Goal: Transaction & Acquisition: Download file/media

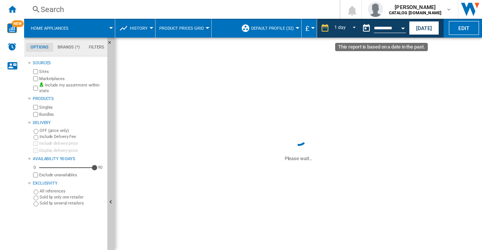
click at [406, 29] on button "Open calendar" at bounding box center [403, 27] width 14 height 14
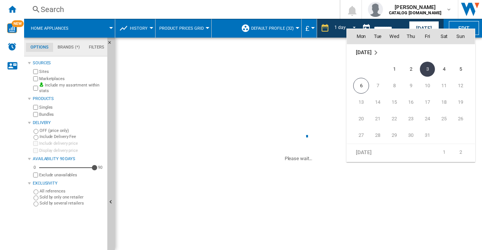
scroll to position [3592, 0]
click at [8, 6] on div at bounding box center [241, 125] width 482 height 250
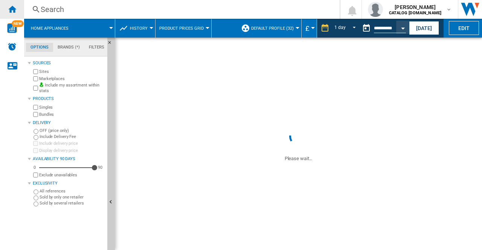
click at [16, 11] on ng-md-icon "Home" at bounding box center [12, 9] width 9 height 9
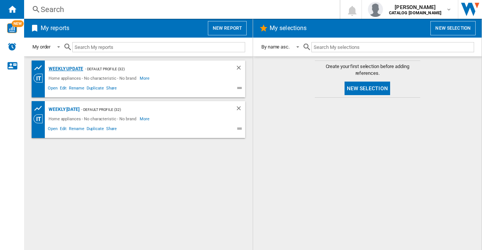
click at [72, 67] on div "Weekly update" at bounding box center [65, 68] width 37 height 9
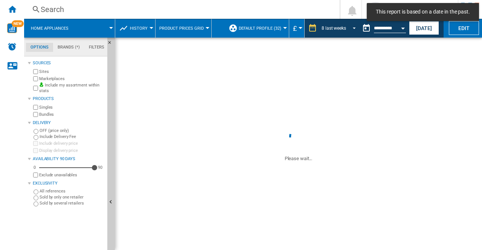
click at [353, 27] on span "REPORTS.WIZARD.STEPS.REPORT.STEPS.REPORT_OPTIONS.PERIOD: 8 last weeks" at bounding box center [351, 27] width 9 height 7
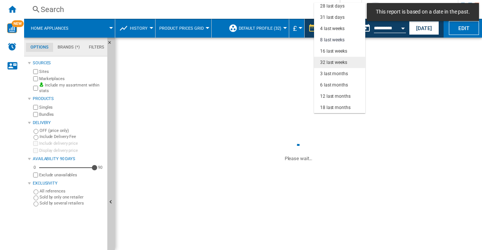
click at [334, 63] on div "32 last weeks" at bounding box center [333, 62] width 27 height 6
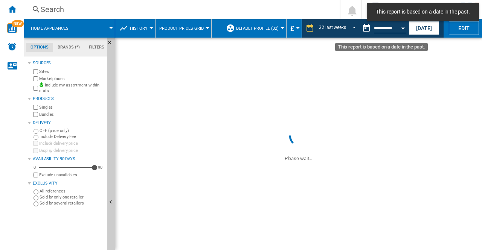
click at [403, 29] on button "Open calendar" at bounding box center [403, 27] width 14 height 14
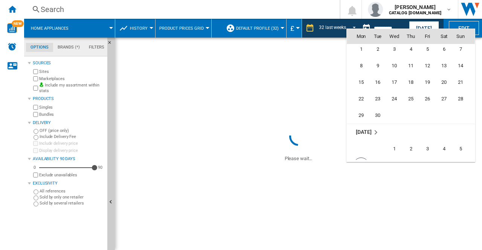
scroll to position [3588, 0]
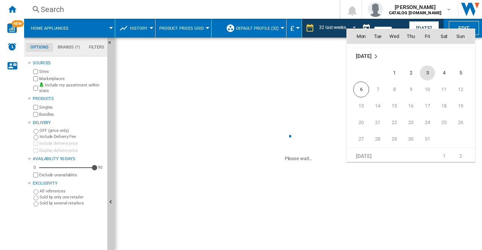
click at [428, 71] on span "3" at bounding box center [427, 73] width 15 height 15
type input "**********"
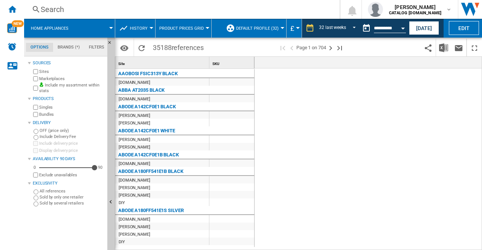
scroll to position [0, 1639]
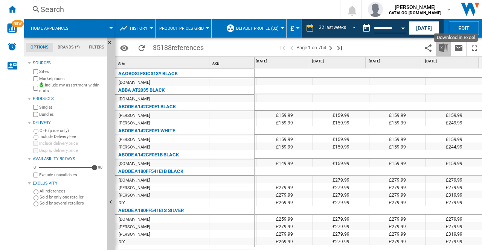
click at [444, 44] on img "Download in Excel" at bounding box center [443, 47] width 9 height 9
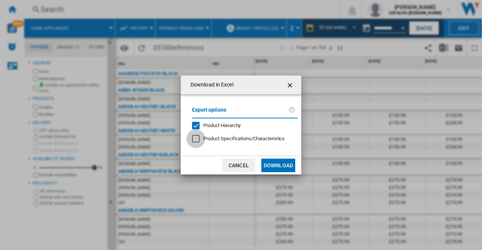
click at [198, 135] on div at bounding box center [196, 139] width 8 height 8
click at [280, 160] on button "Download" at bounding box center [278, 166] width 34 height 14
